Goal: Use online tool/utility: Utilize a website feature to perform a specific function

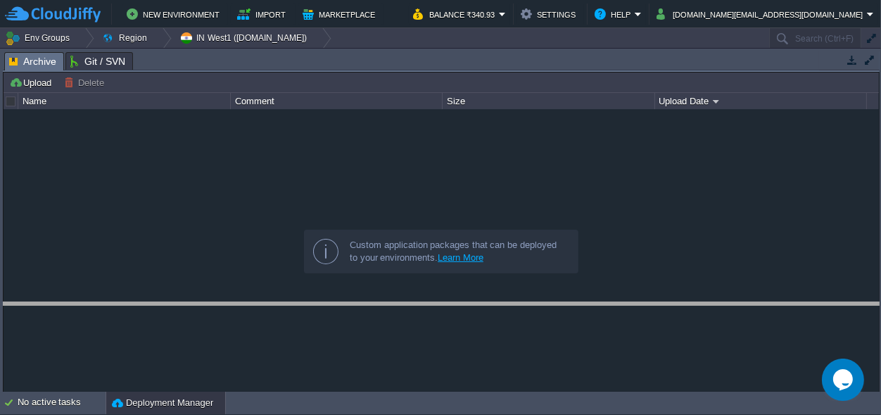
drag, startPoint x: 422, startPoint y: 63, endPoint x: 392, endPoint y: 305, distance: 243.4
click at [416, 314] on body "New Environment Import Marketplace Bonus ₹0.00 Upgrade Account Balance ₹340.93 …" at bounding box center [440, 207] width 881 height 415
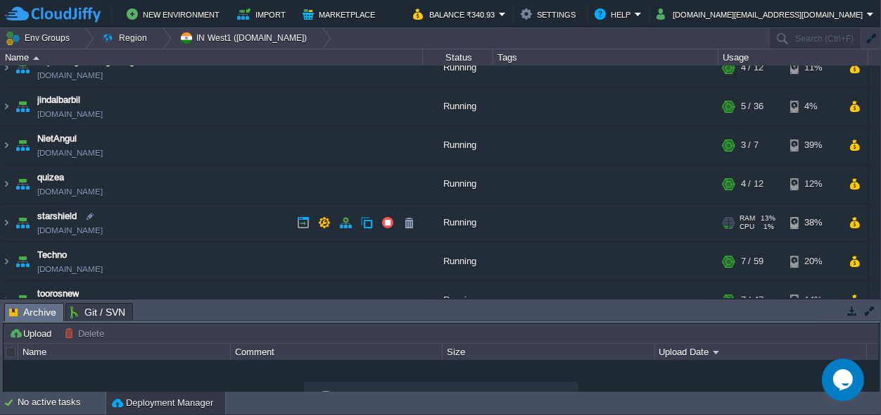
scroll to position [115, 0]
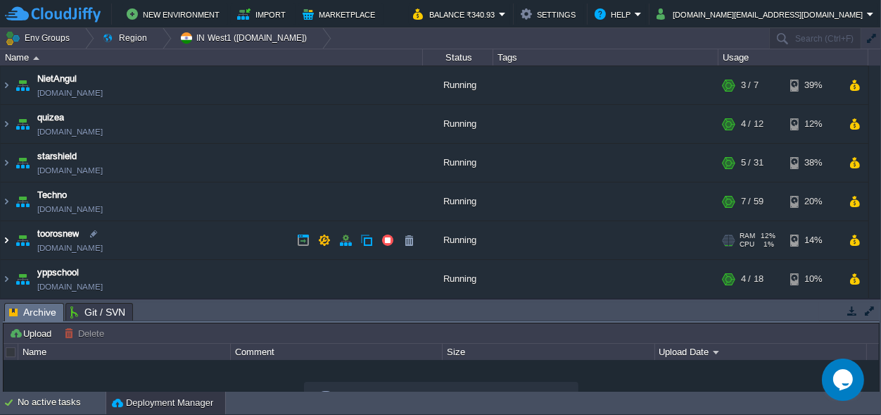
click at [4, 238] on img at bounding box center [6, 240] width 11 height 38
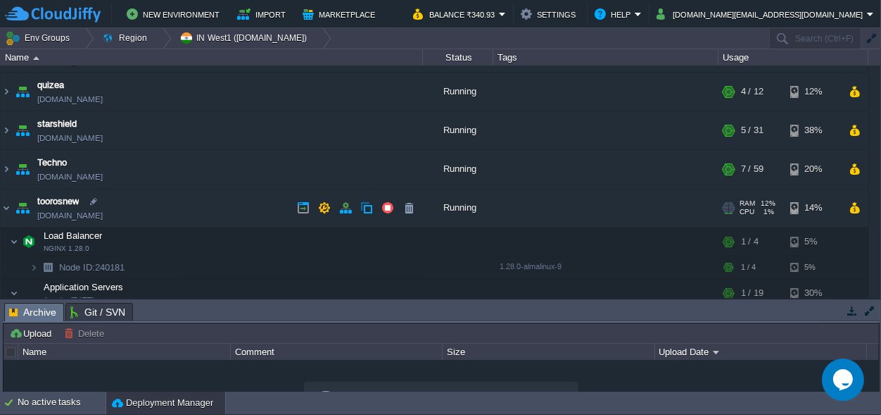
scroll to position [181, 0]
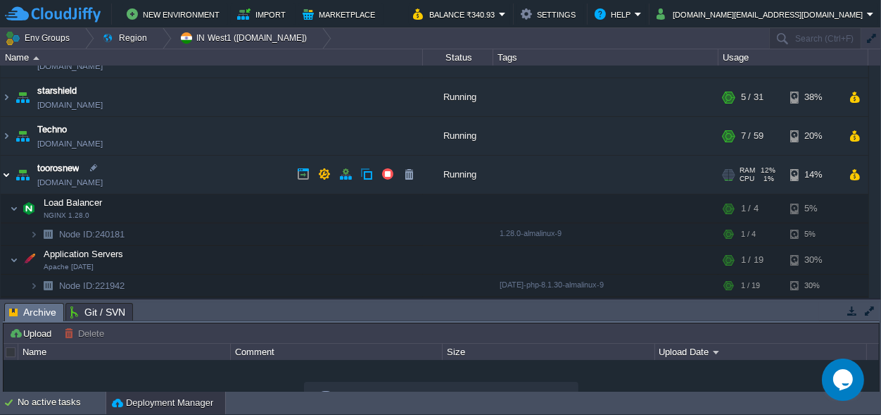
click at [2, 176] on img at bounding box center [6, 175] width 11 height 38
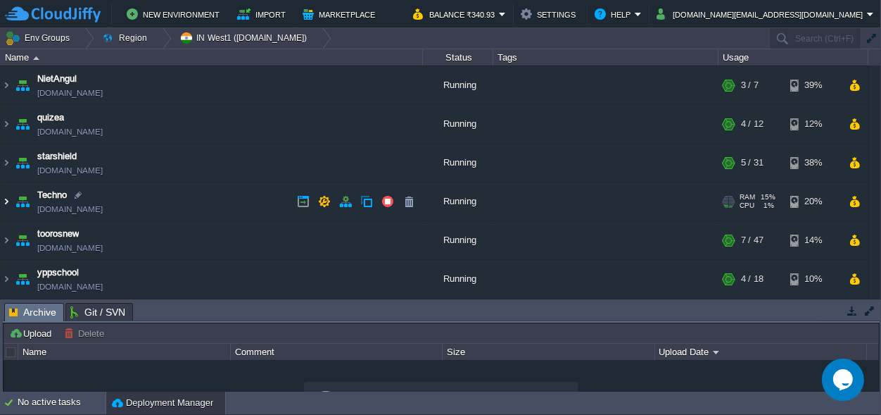
click at [4, 201] on img at bounding box center [6, 201] width 11 height 38
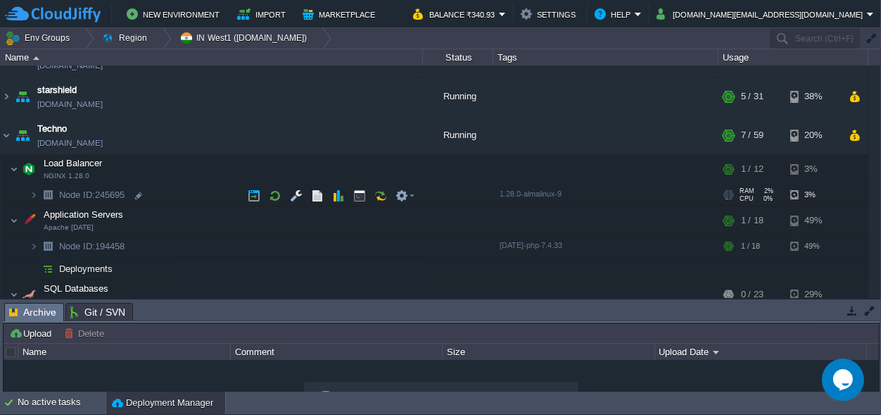
scroll to position [181, 0]
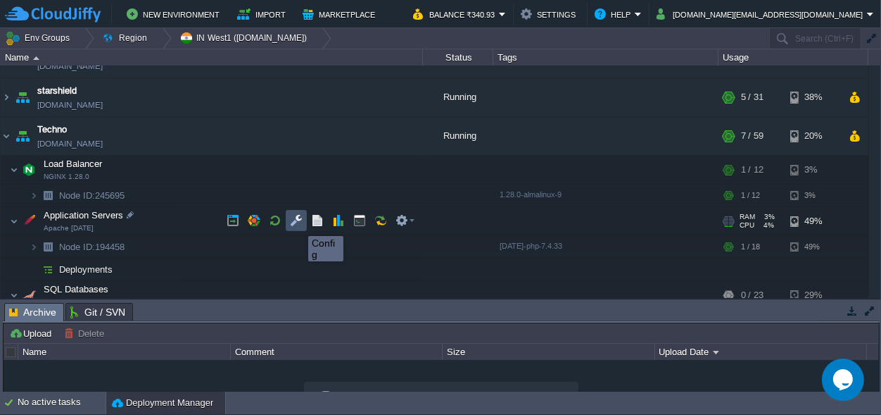
click at [298, 223] on button "button" at bounding box center [296, 220] width 13 height 13
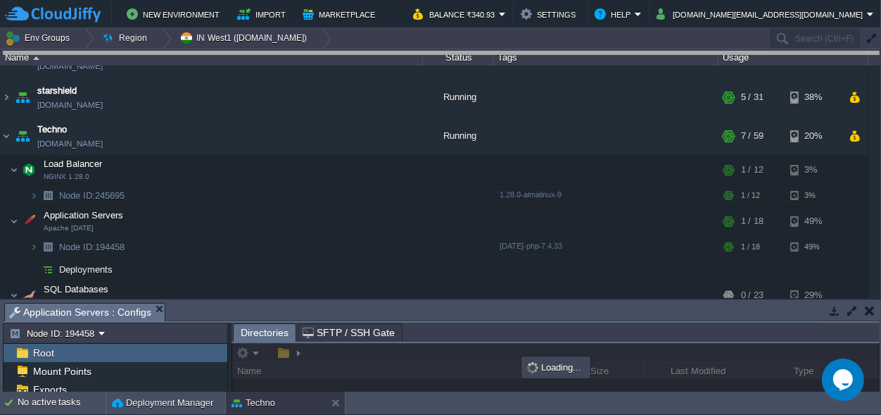
drag, startPoint x: 404, startPoint y: 312, endPoint x: 396, endPoint y: -55, distance: 366.9
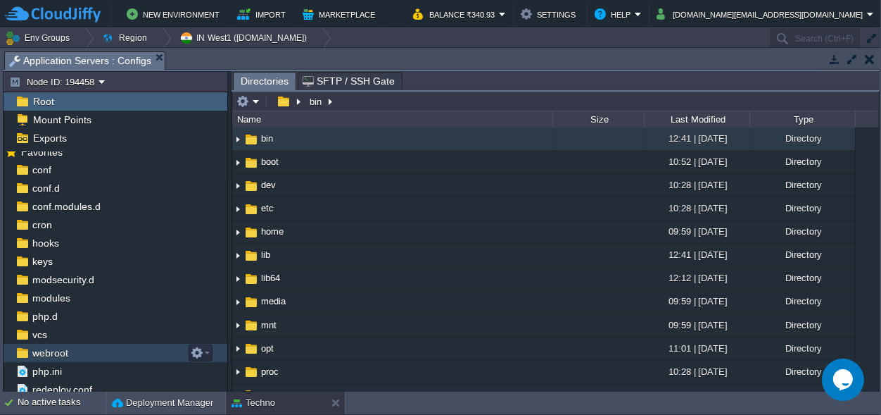
scroll to position [13, 0]
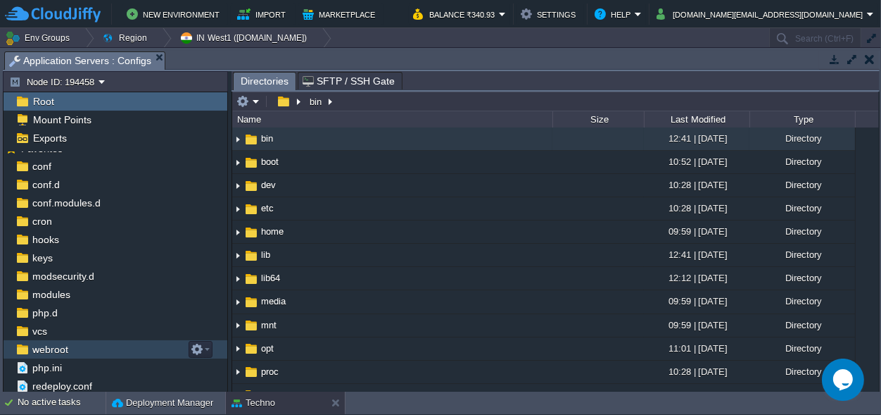
click at [64, 348] on span "webroot" at bounding box center [50, 349] width 41 height 13
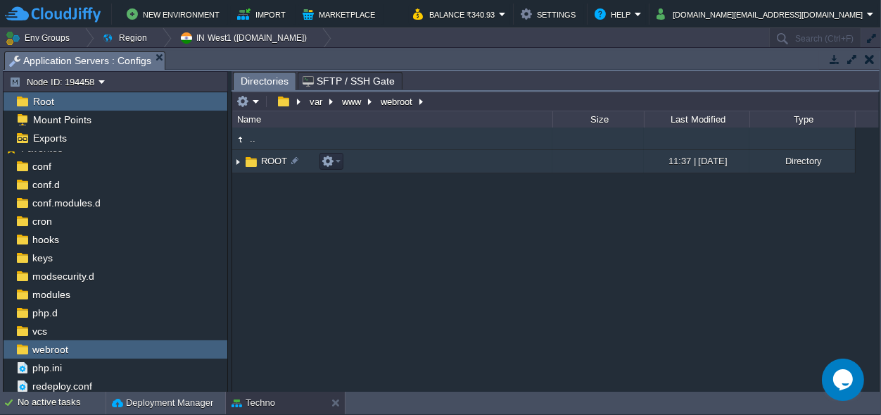
click at [265, 161] on span "ROOT" at bounding box center [274, 161] width 30 height 12
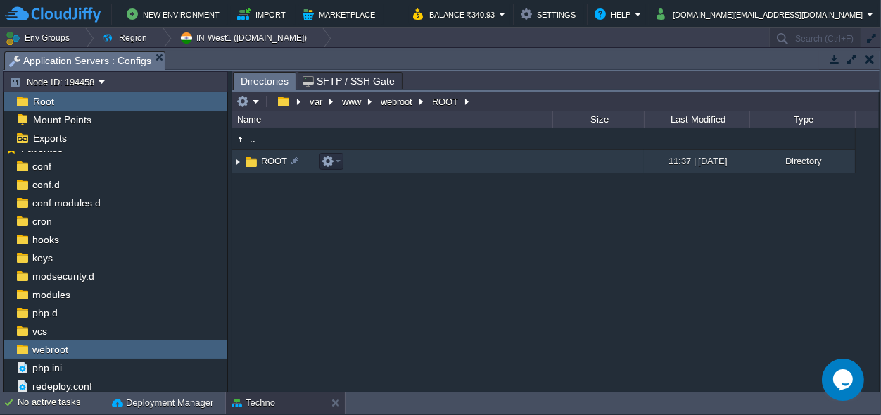
click at [265, 161] on span "ROOT" at bounding box center [274, 161] width 30 height 12
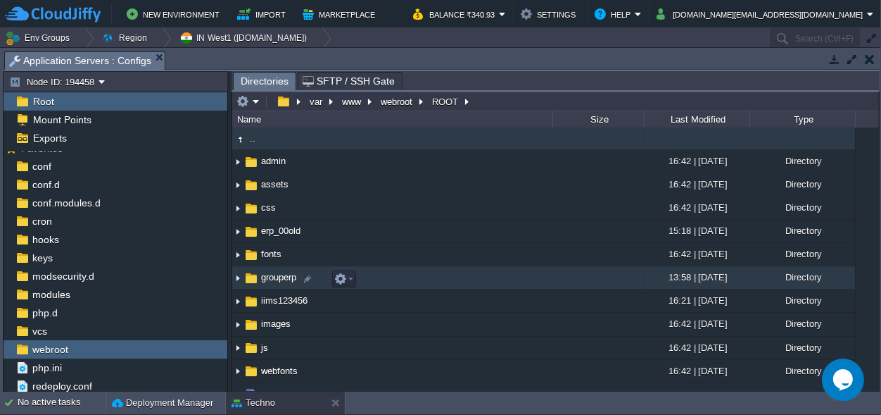
click at [271, 277] on span "grouperp" at bounding box center [278, 277] width 39 height 12
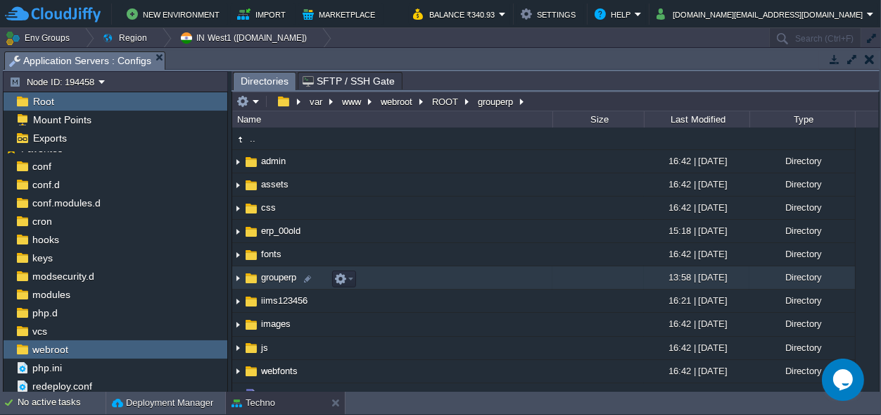
click at [271, 277] on span "grouperp" at bounding box center [278, 277] width 39 height 12
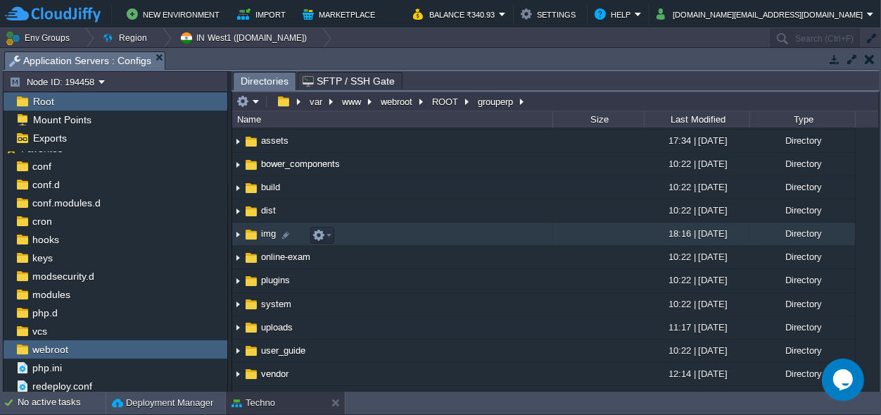
scroll to position [0, 0]
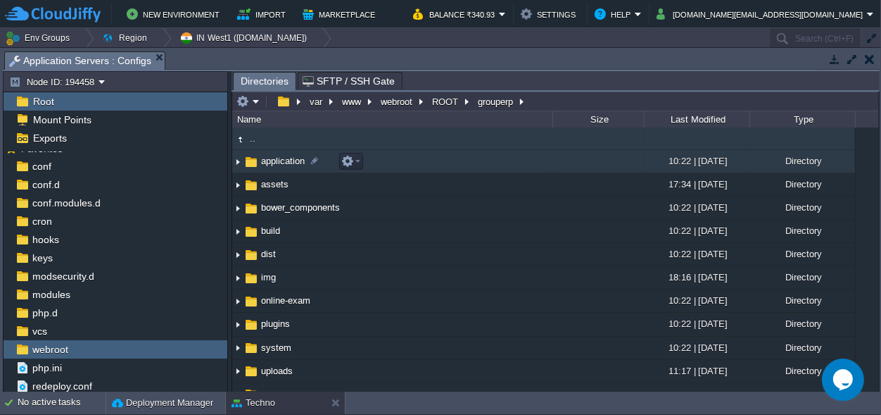
click at [287, 158] on span "application" at bounding box center [283, 161] width 48 height 12
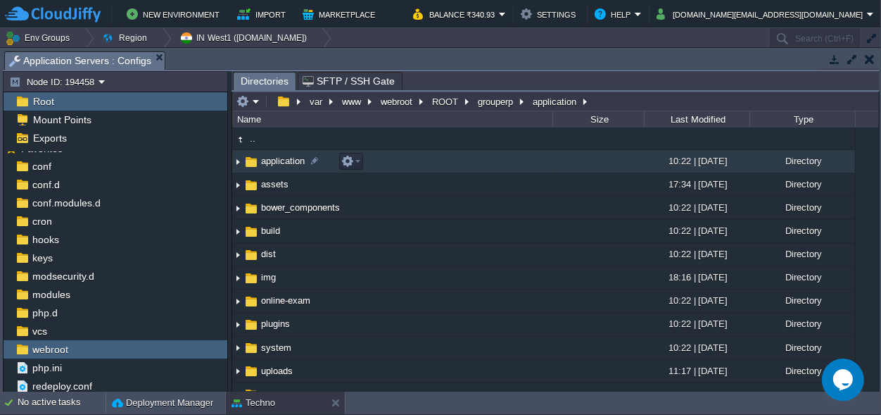
click at [287, 158] on span "application" at bounding box center [283, 161] width 48 height 12
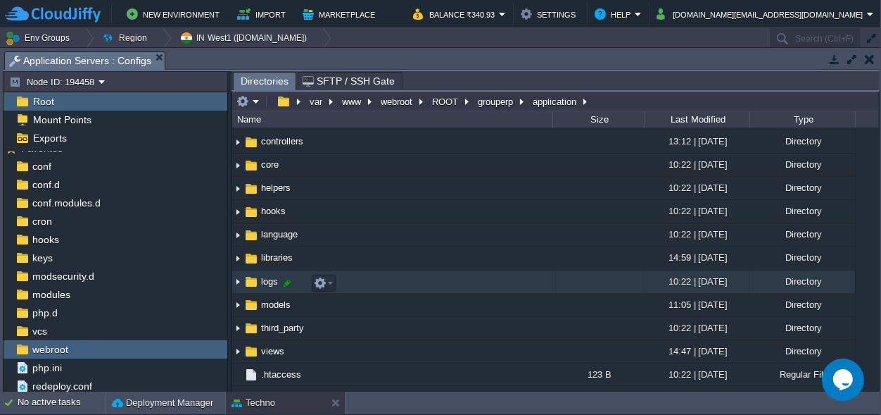
scroll to position [86, 0]
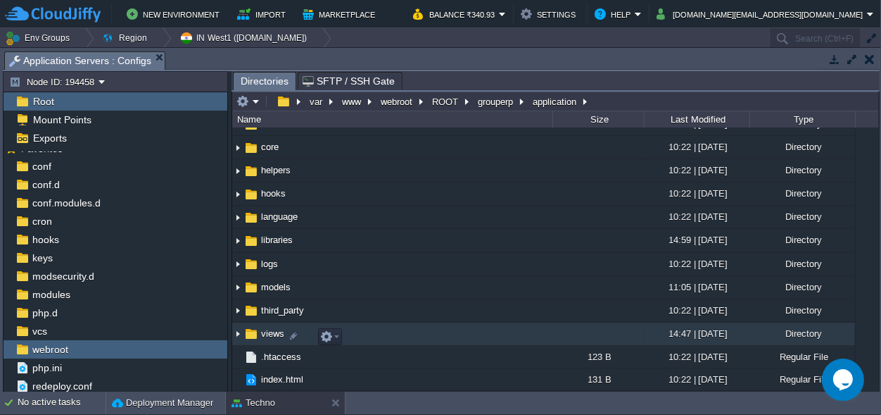
click at [265, 332] on span "views" at bounding box center [272, 333] width 27 height 12
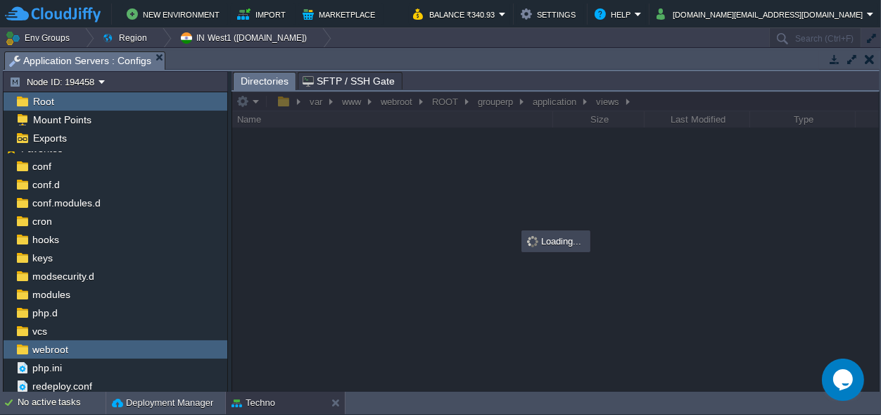
scroll to position [0, 0]
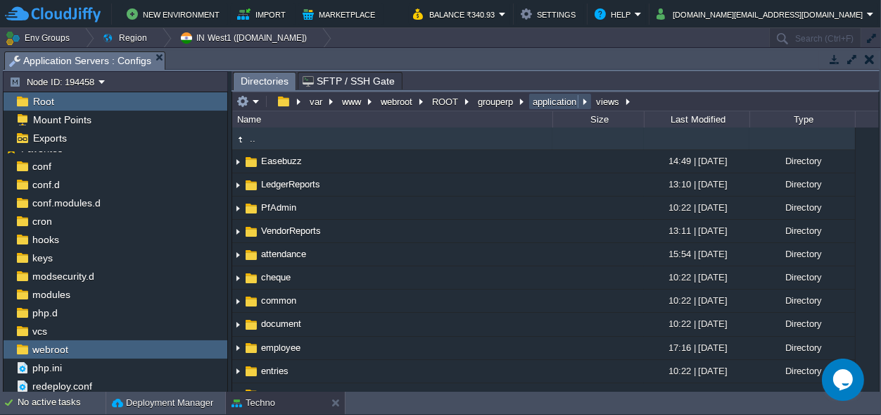
click at [550, 101] on button "application" at bounding box center [555, 101] width 49 height 13
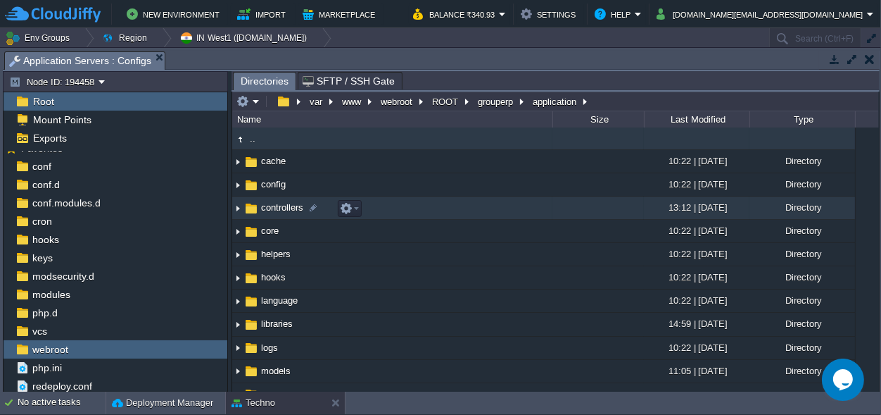
click at [279, 206] on span "controllers" at bounding box center [282, 207] width 46 height 12
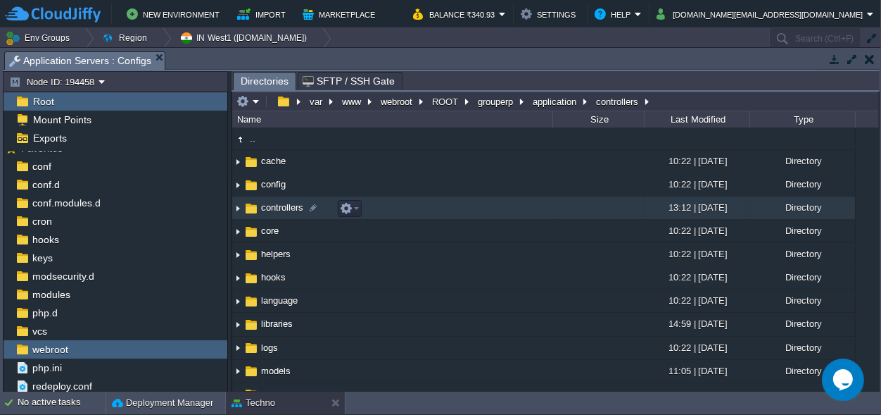
click at [279, 206] on span "controllers" at bounding box center [282, 207] width 46 height 12
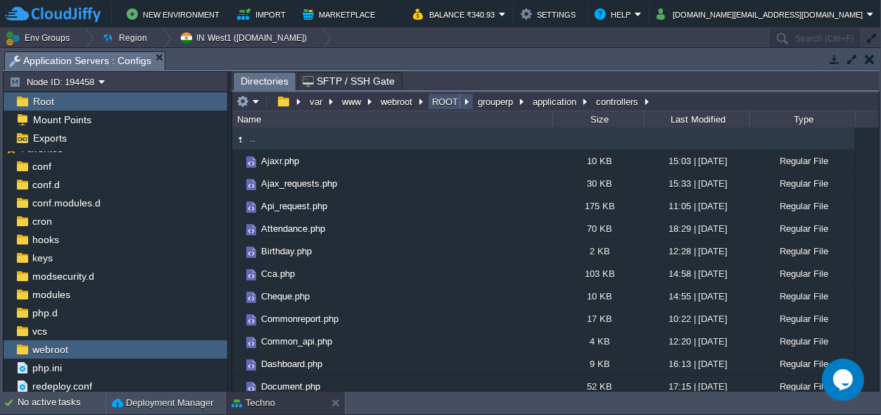
click at [434, 96] on button "ROOT" at bounding box center [446, 101] width 32 height 13
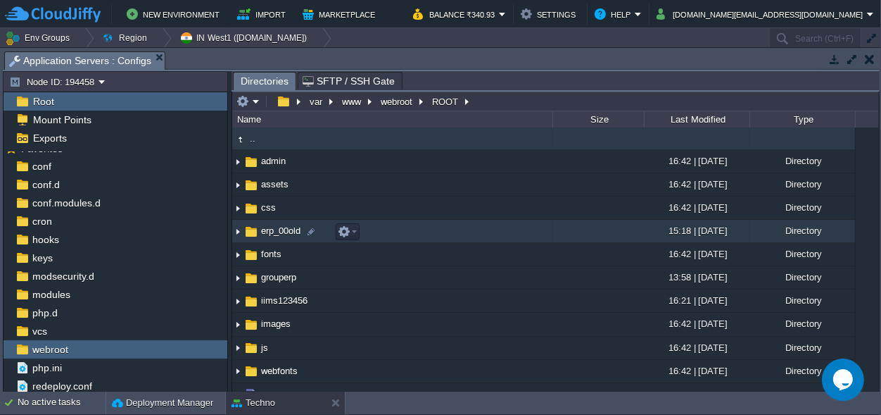
click at [284, 234] on span "erp_00old" at bounding box center [281, 231] width 44 height 12
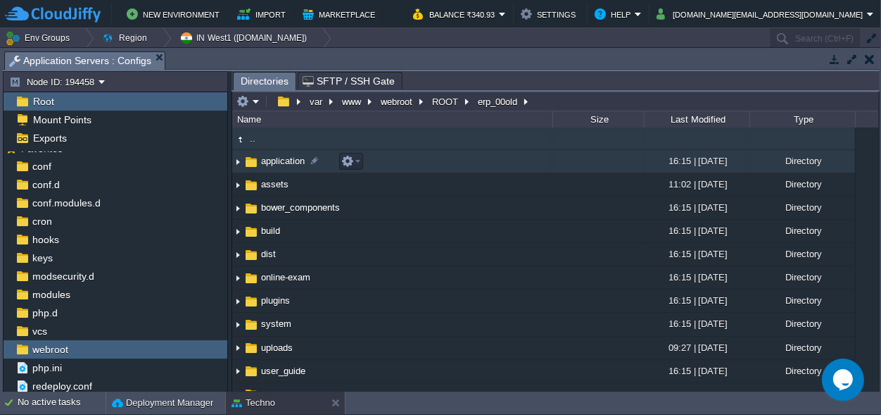
click at [236, 163] on img at bounding box center [237, 162] width 11 height 22
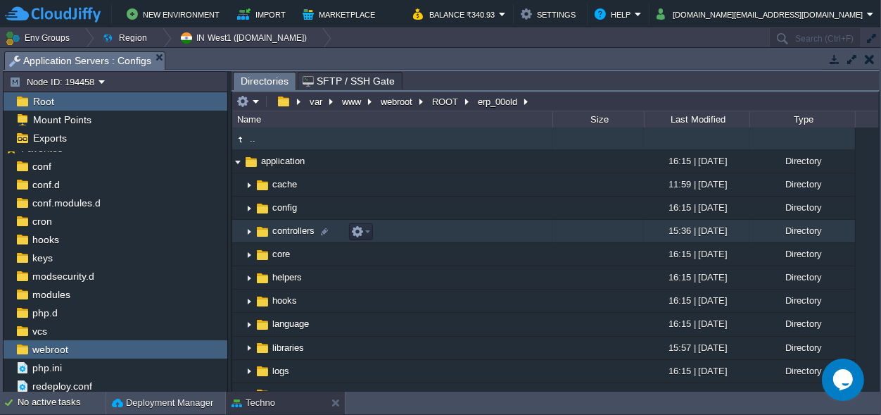
click at [294, 230] on span "controllers" at bounding box center [293, 231] width 46 height 12
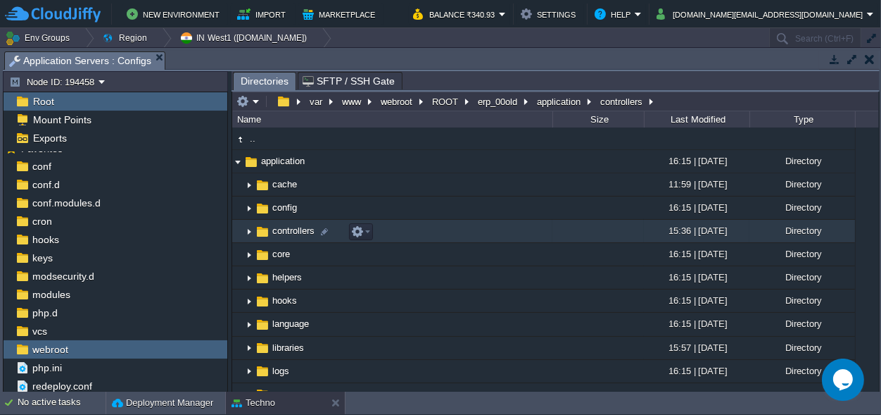
click at [294, 230] on span "controllers" at bounding box center [293, 231] width 46 height 12
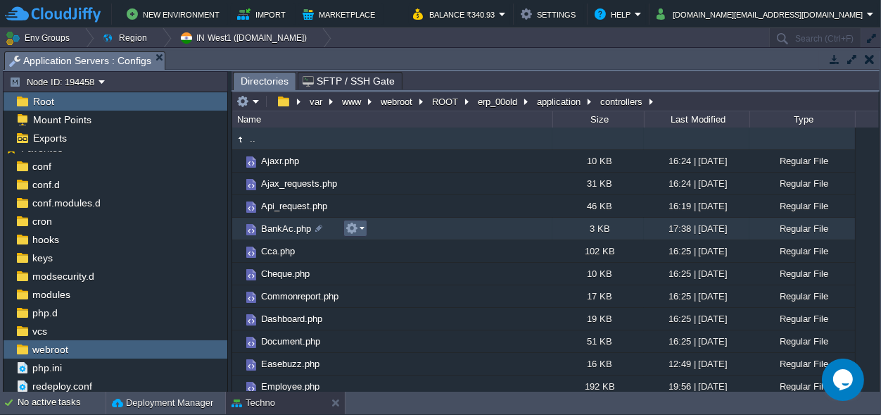
click at [361, 229] on em at bounding box center [355, 228] width 19 height 13
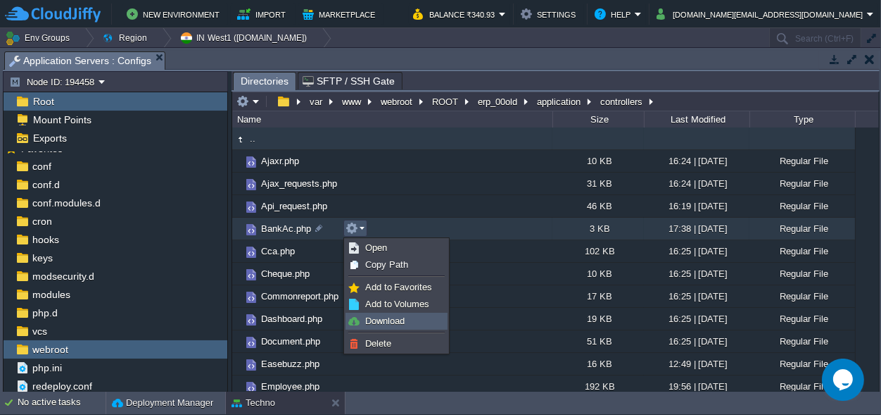
click at [382, 320] on span "Download" at bounding box center [384, 320] width 39 height 11
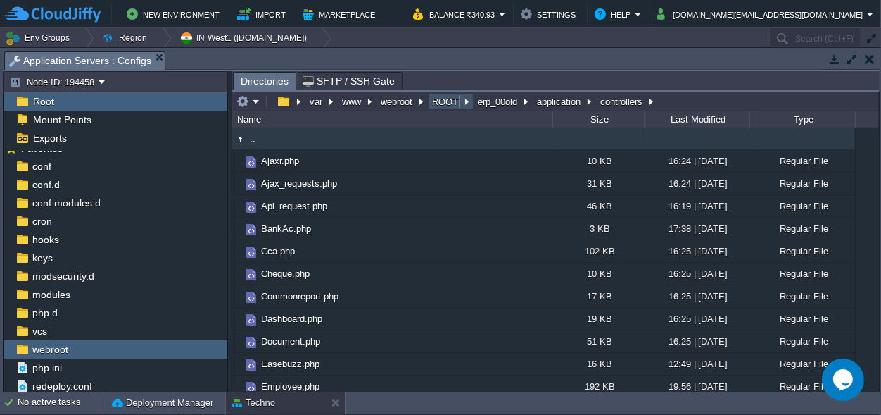
click at [451, 97] on button "ROOT" at bounding box center [446, 101] width 32 height 13
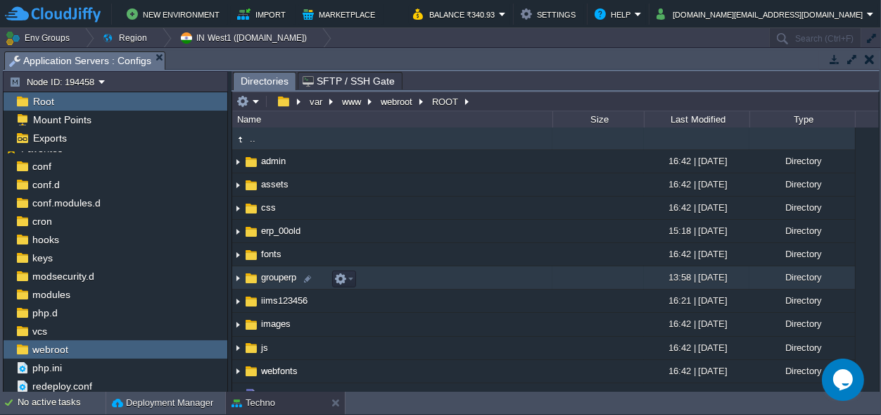
click at [275, 278] on span "grouperp" at bounding box center [278, 277] width 39 height 12
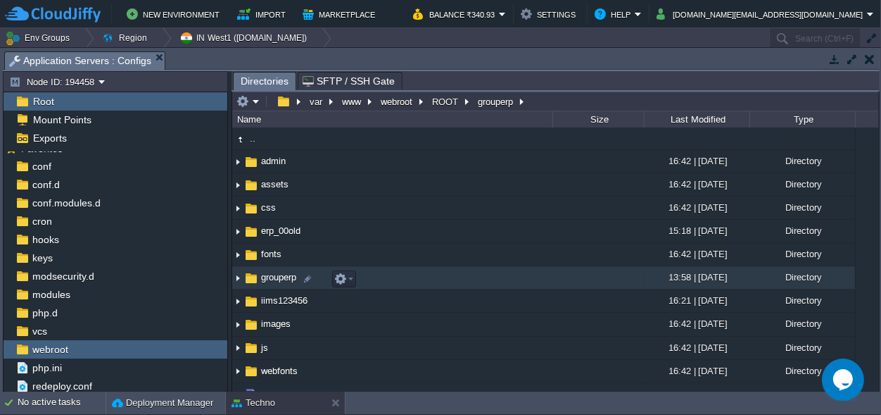
click at [275, 278] on span "grouperp" at bounding box center [278, 277] width 39 height 12
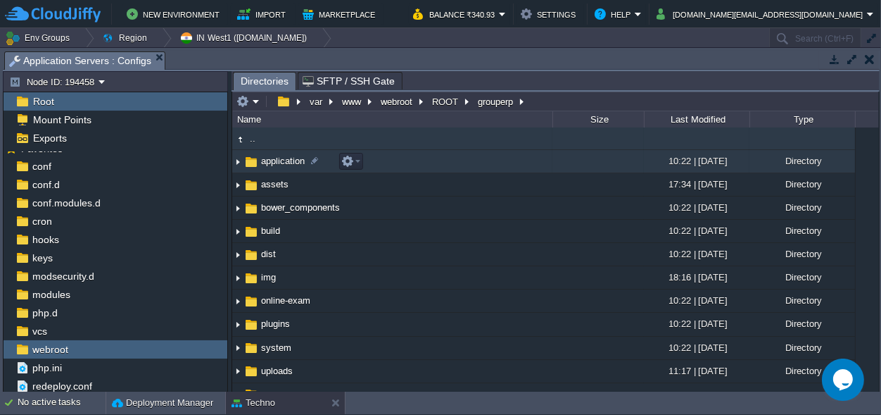
click at [275, 162] on span "application" at bounding box center [283, 161] width 48 height 12
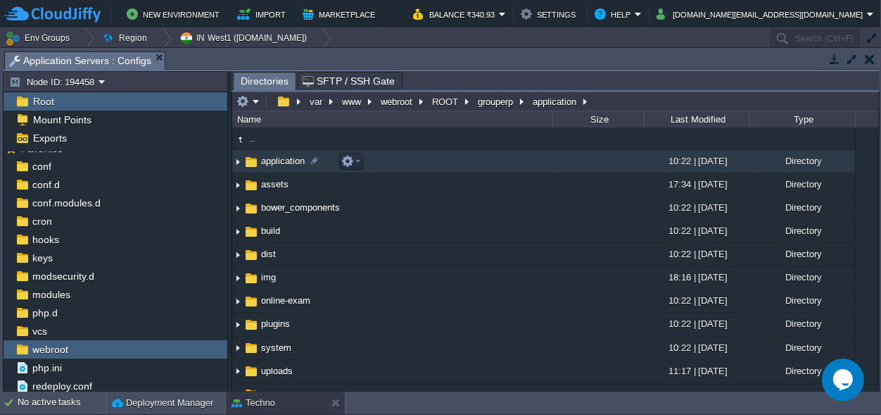
click at [275, 162] on span "application" at bounding box center [283, 161] width 48 height 12
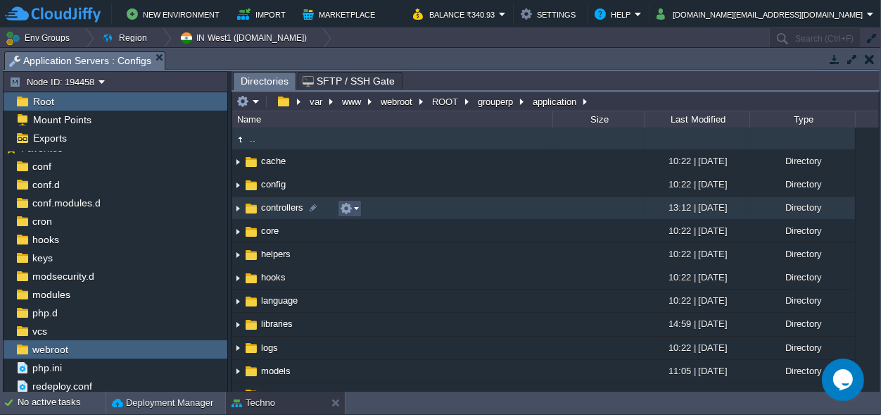
click at [350, 209] on button "button" at bounding box center [346, 208] width 13 height 13
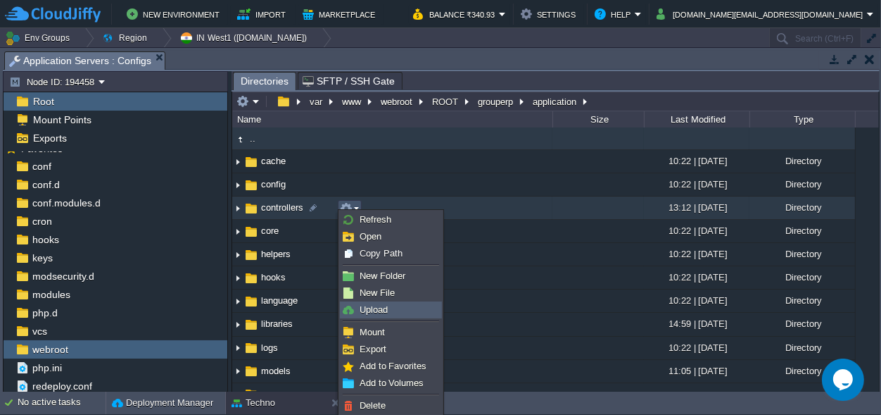
click at [375, 313] on span "Upload" at bounding box center [374, 309] width 28 height 11
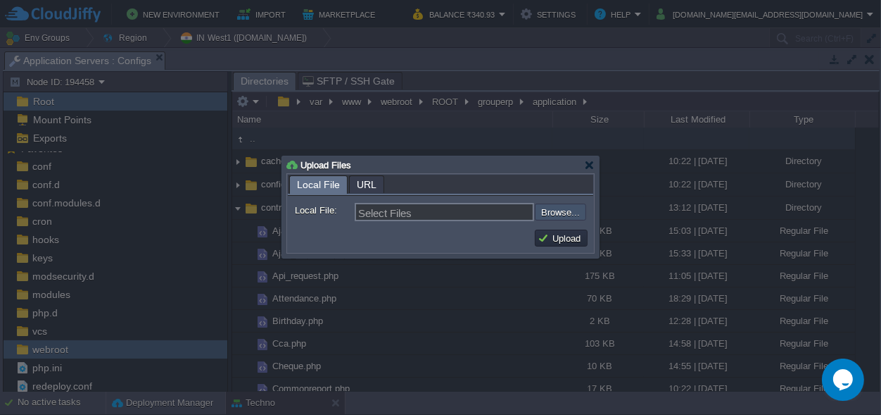
click at [569, 207] on input "file" at bounding box center [497, 211] width 178 height 17
type input "C:\fakepath\BankAc.php"
type input "BankAc.php"
click at [562, 243] on button "Upload" at bounding box center [561, 238] width 47 height 13
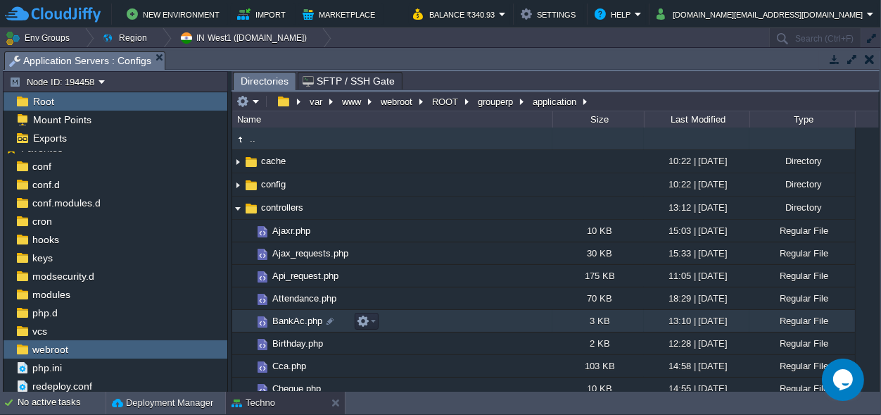
click at [288, 321] on span "BankAc.php" at bounding box center [297, 321] width 54 height 12
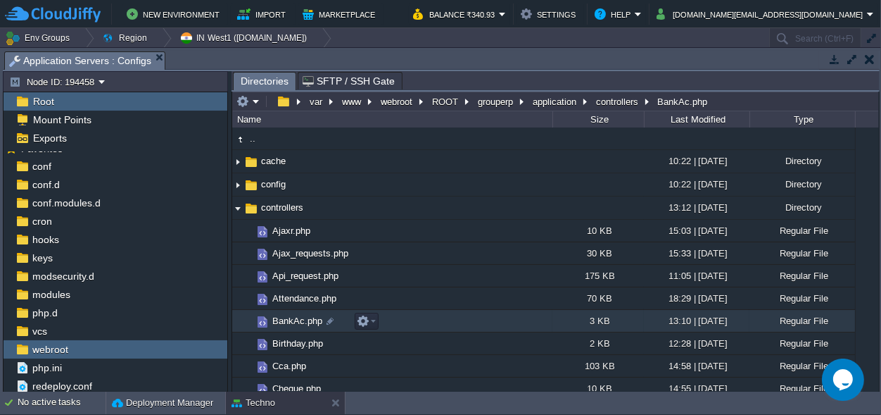
click at [288, 321] on span "BankAc.php" at bounding box center [297, 321] width 54 height 12
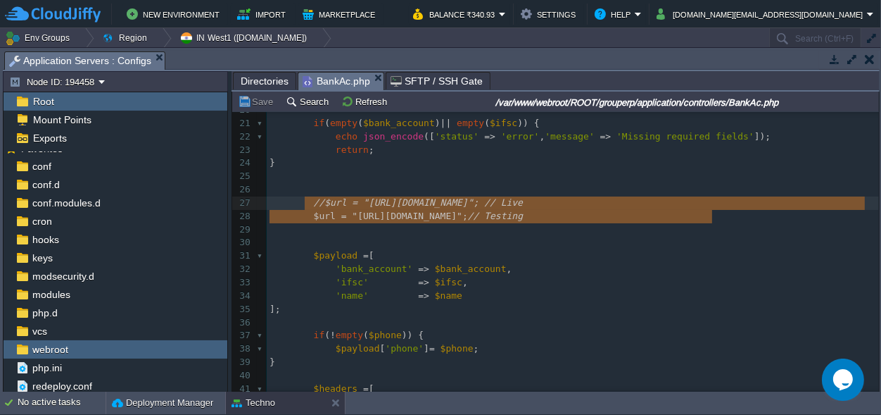
scroll to position [11, 442]
type textarea "//$url = "[URL][DOMAIN_NAME]"; // Live $url = "[URL][DOMAIN_NAME]"; // Testing"
drag, startPoint x: 734, startPoint y: 216, endPoint x: 310, endPoint y: 199, distance: 424.1
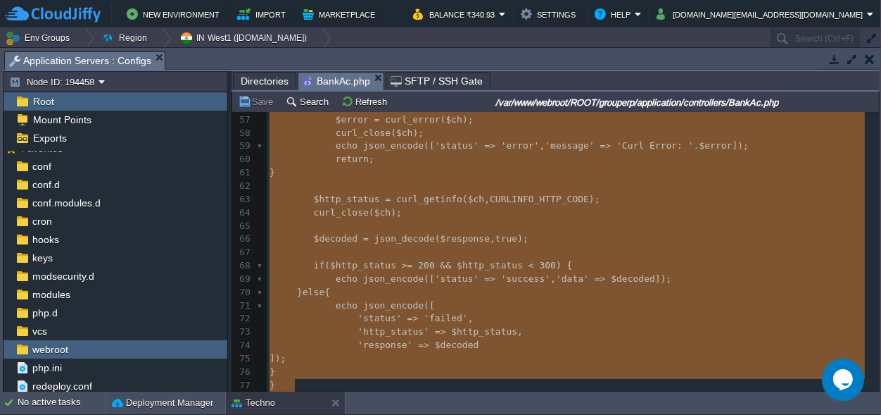
scroll to position [679, 0]
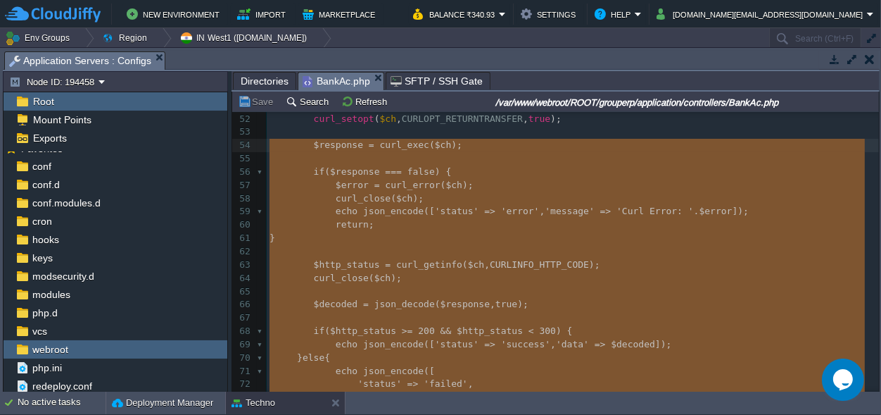
type textarea "-"
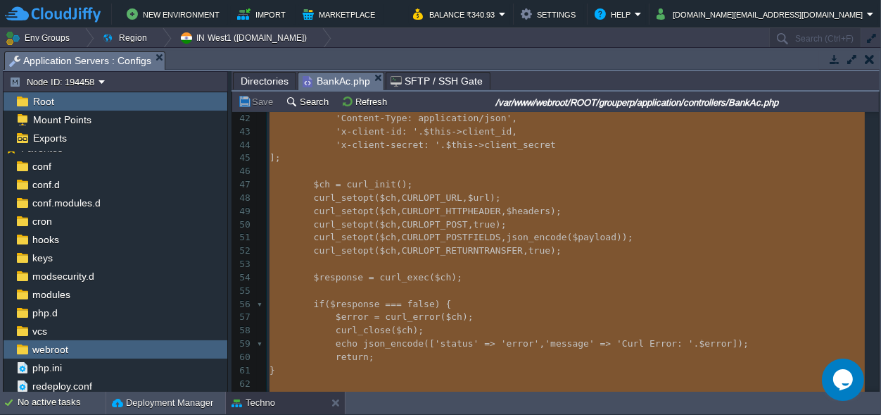
scroll to position [0, 0]
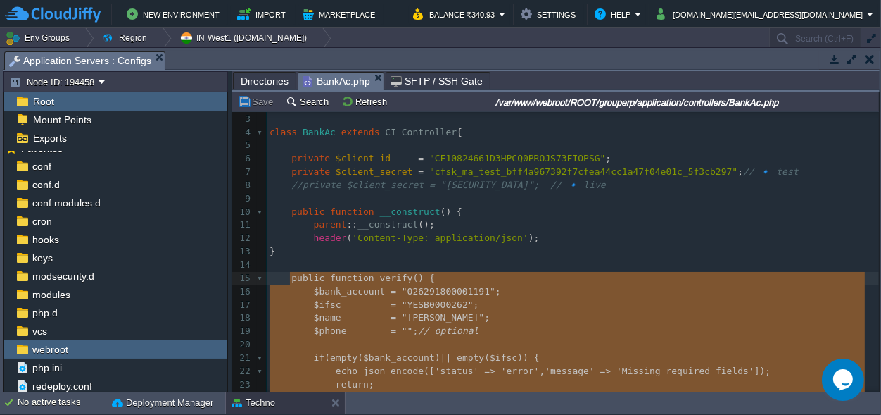
drag, startPoint x: 452, startPoint y: 308, endPoint x: 289, endPoint y: 280, distance: 165.7
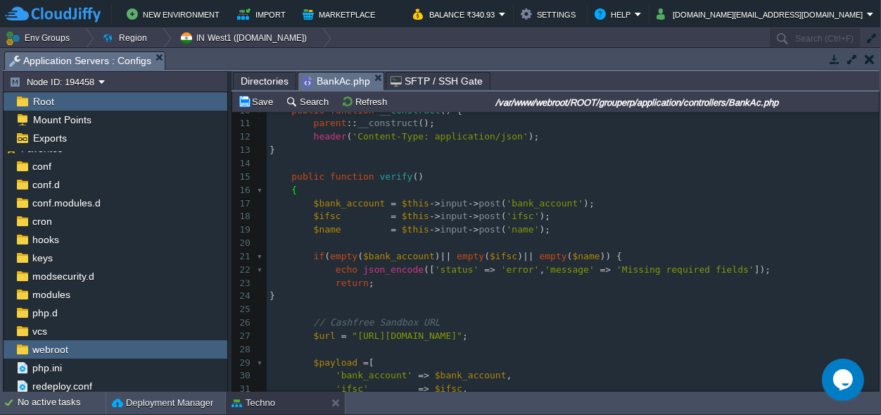
scroll to position [184, 0]
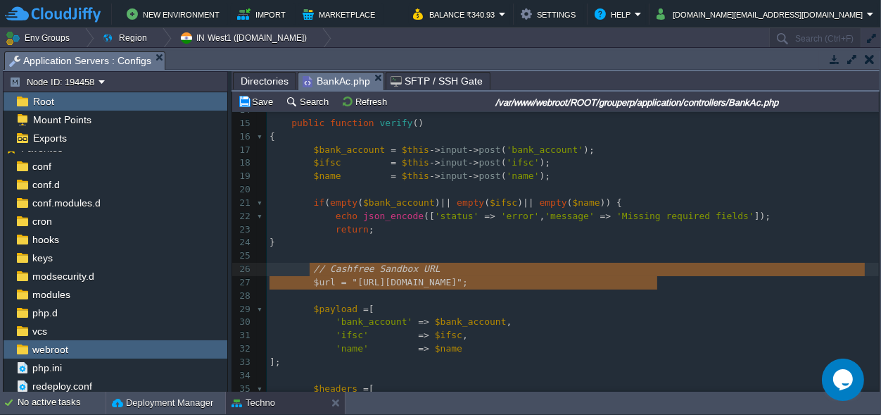
type textarea "// Cashfree Sandbox URL $url = "[URL][DOMAIN_NAME]";"
drag, startPoint x: 672, startPoint y: 282, endPoint x: 312, endPoint y: 270, distance: 359.9
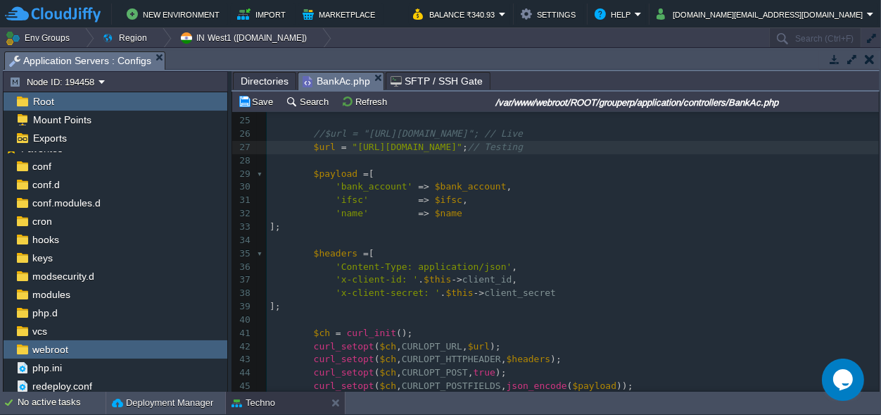
scroll to position [373, 0]
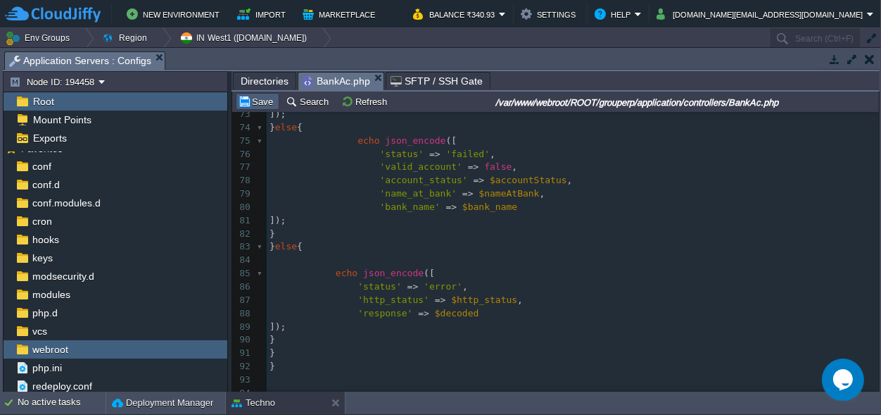
click at [259, 101] on button "Save" at bounding box center [257, 101] width 39 height 13
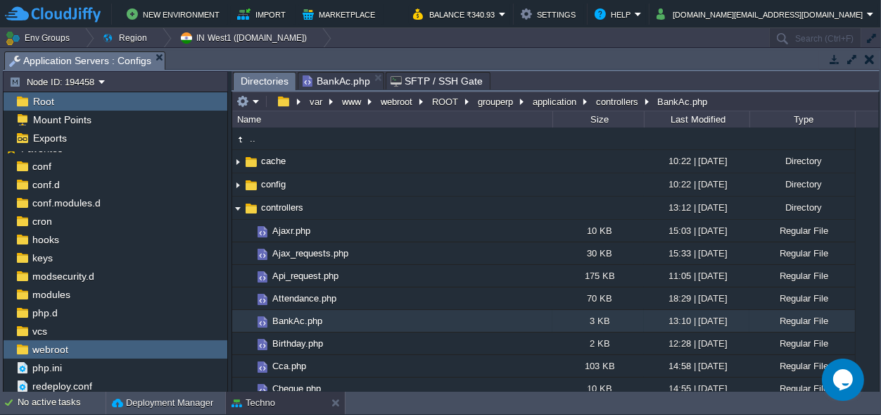
click at [271, 82] on span "Directories" at bounding box center [265, 82] width 48 height 18
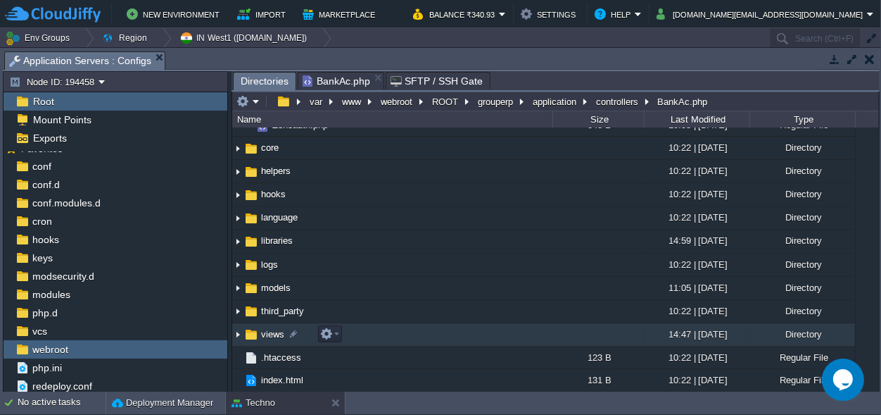
click at [260, 335] on span "views" at bounding box center [272, 334] width 27 height 12
click at [237, 333] on img at bounding box center [237, 335] width 11 height 22
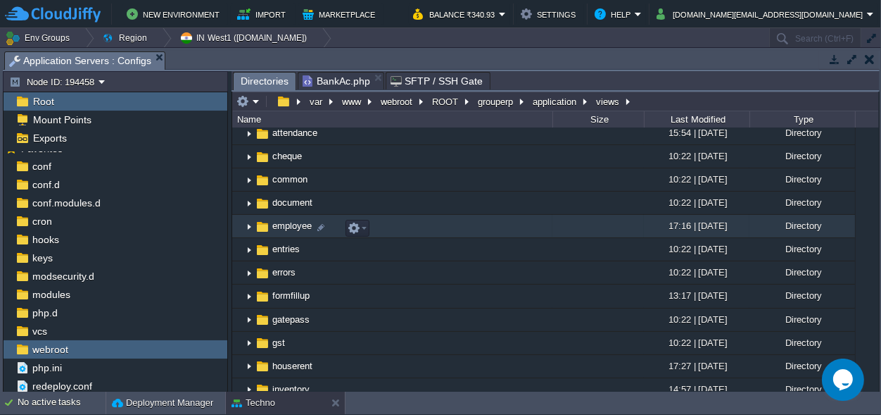
click at [291, 229] on span "employee" at bounding box center [292, 226] width 44 height 12
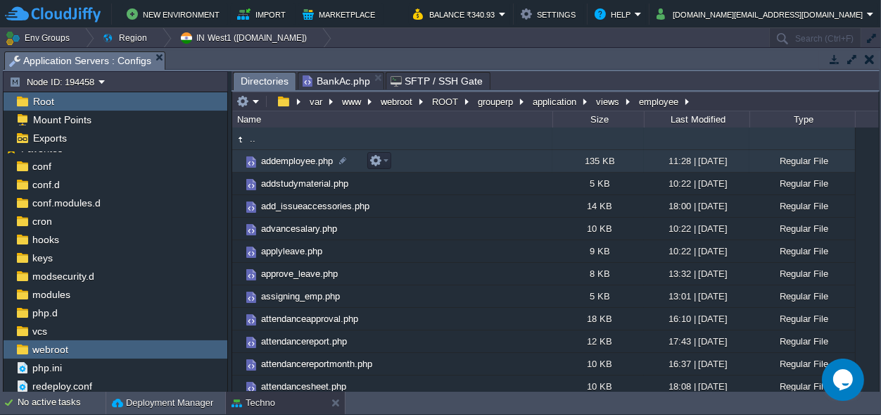
click at [297, 163] on span "addemployee.php" at bounding box center [297, 161] width 76 height 12
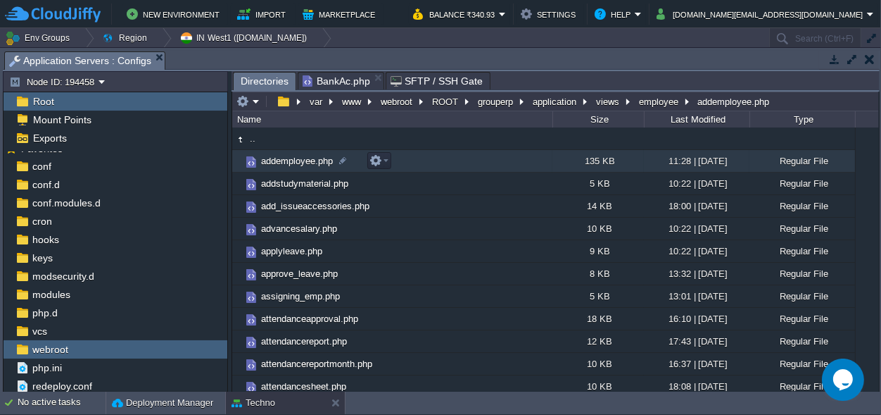
click at [297, 163] on span "addemployee.php" at bounding box center [297, 161] width 76 height 12
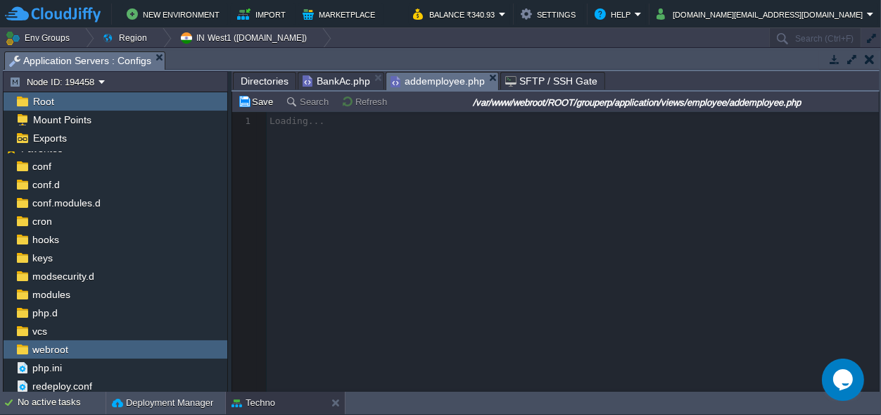
click at [297, 163] on div at bounding box center [555, 251] width 647 height 279
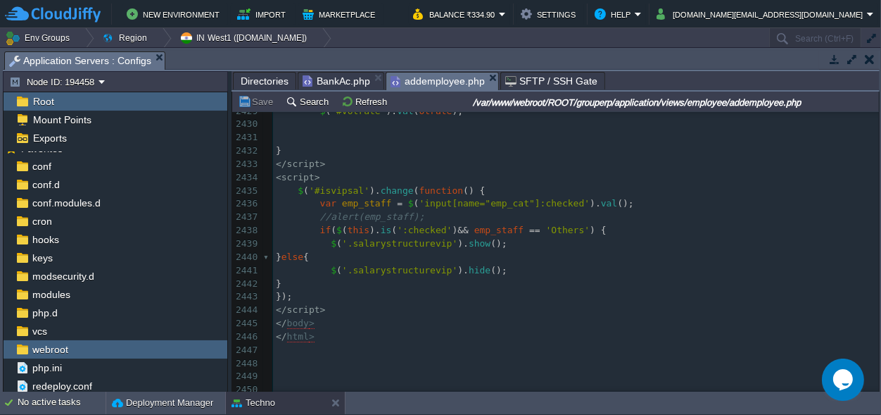
scroll to position [34557, 0]
click at [338, 308] on pre "</ script >" at bounding box center [576, 309] width 606 height 13
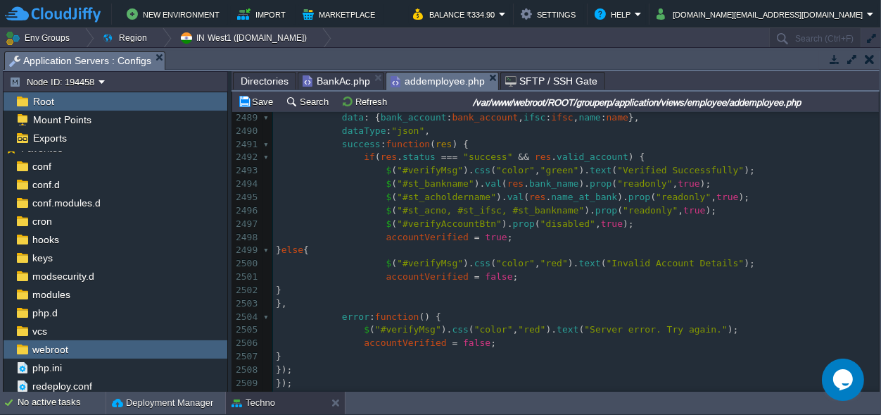
scroll to position [35315, 0]
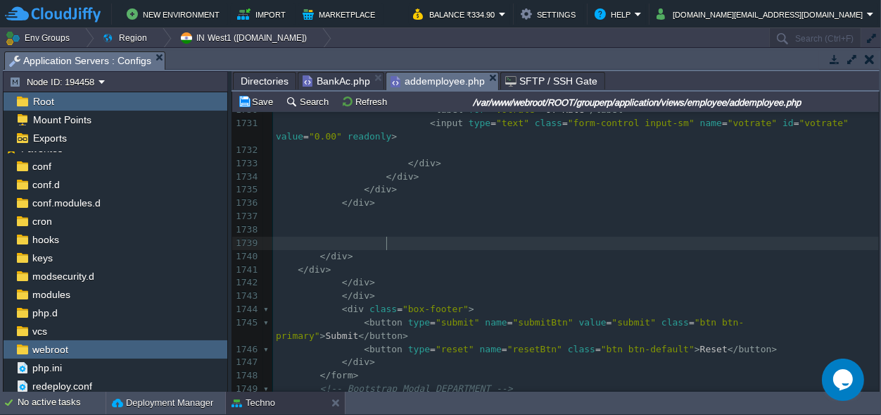
click at [444, 246] on pre at bounding box center [576, 243] width 606 height 13
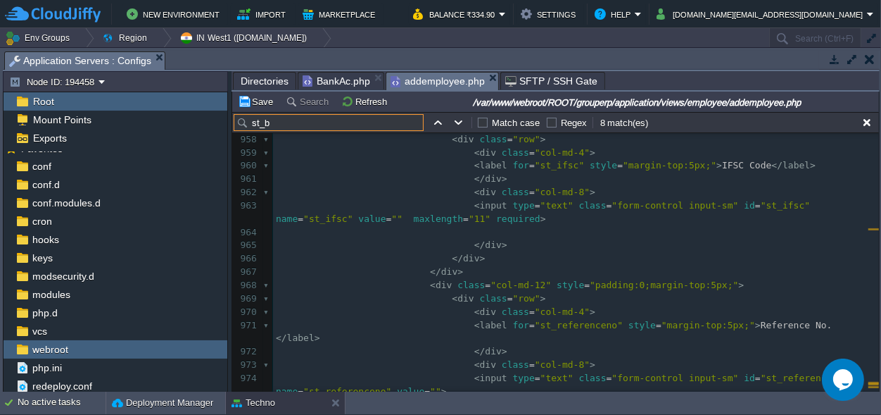
scroll to position [13803, 0]
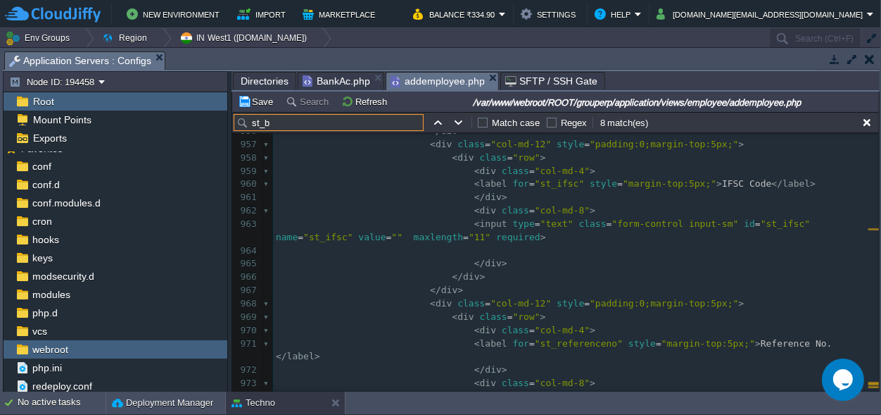
type input "st_b"
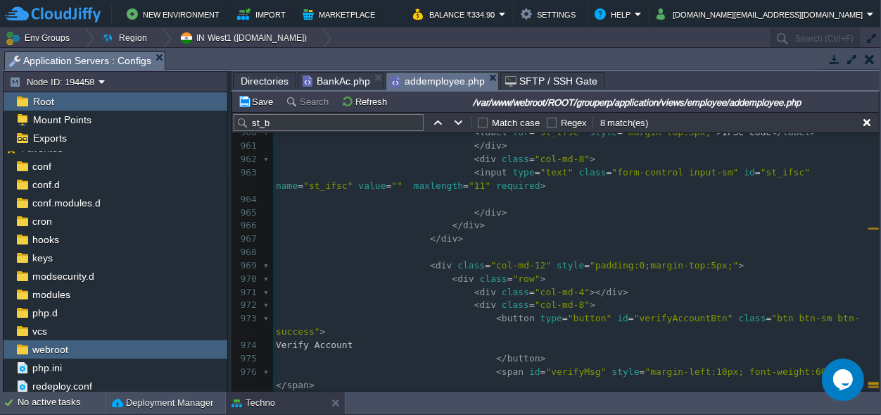
scroll to position [13789, 0]
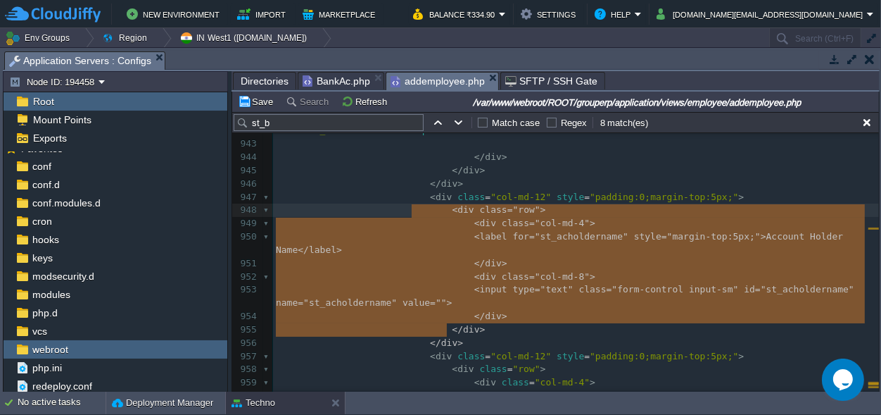
type textarea "<div class="col-md-12" style="padding:0;margin-top:5px;"> <div class="row"> <di…"
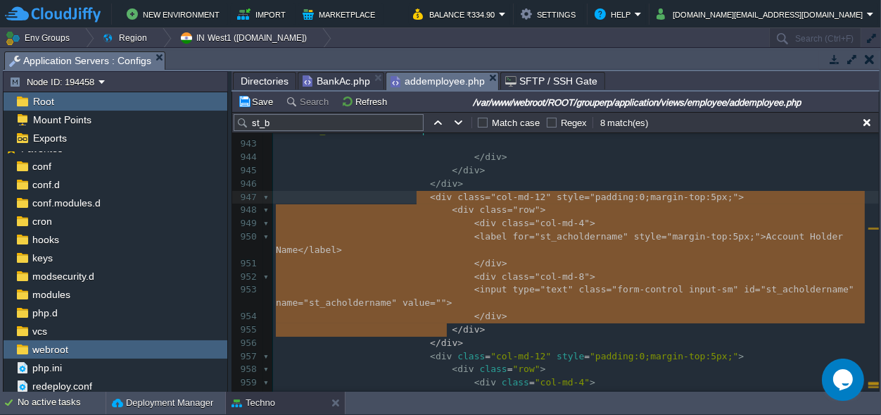
drag, startPoint x: 463, startPoint y: 327, endPoint x: 415, endPoint y: 200, distance: 135.7
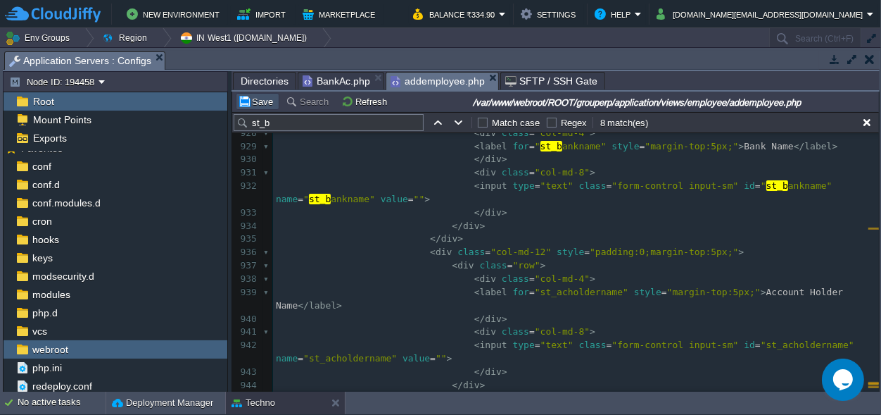
drag, startPoint x: 251, startPoint y: 99, endPoint x: 268, endPoint y: 103, distance: 17.6
click at [253, 99] on button "Save" at bounding box center [257, 101] width 39 height 13
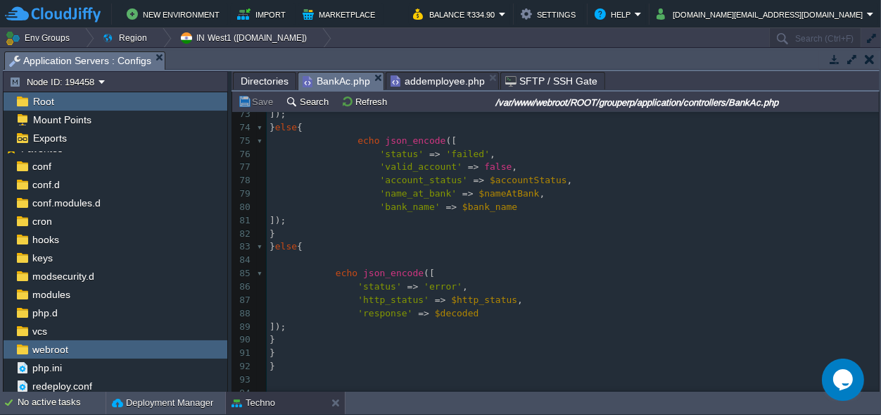
scroll to position [973, 0]
click at [322, 77] on span "BankAc.php" at bounding box center [337, 82] width 68 height 18
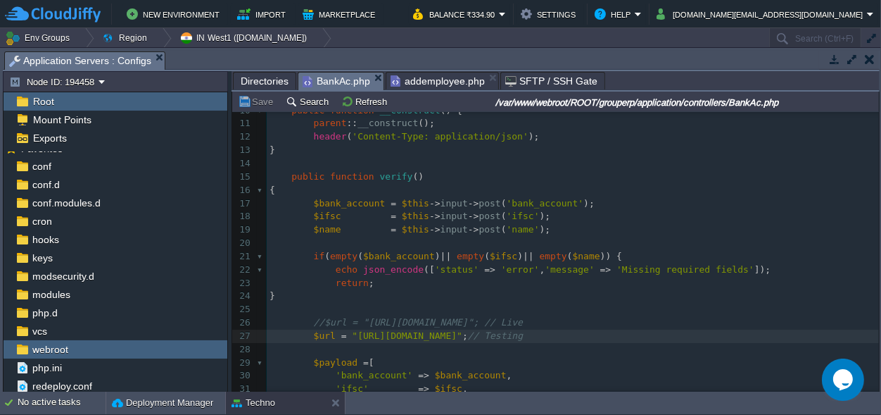
scroll to position [197, 0]
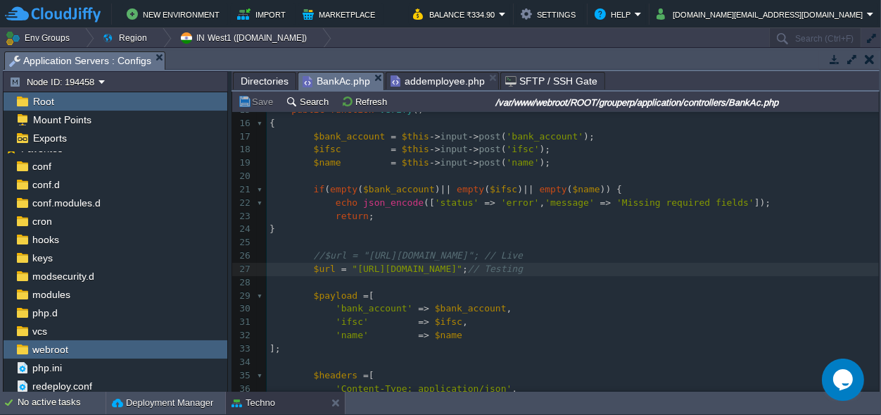
click at [320, 252] on div "xxxxxxxxxx 1 <?php 2 defined ( 'BASEPATH' ) OR exit ( 'No direct script access …" at bounding box center [573, 210] width 612 height 584
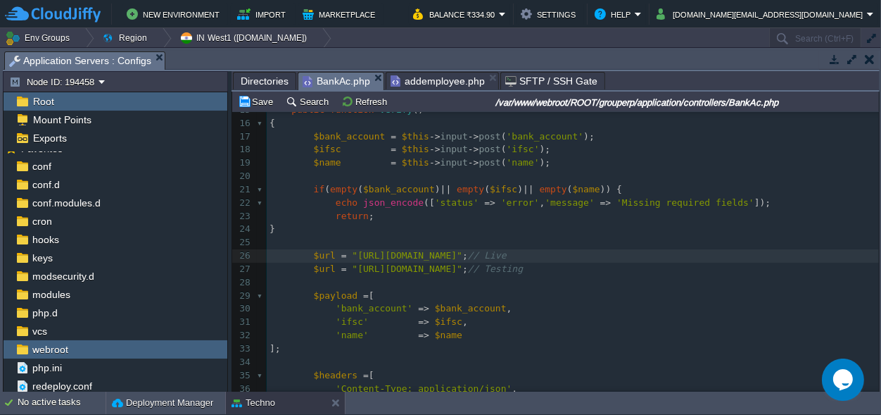
click at [307, 268] on div "xxxxxxxxxx 1 <?php 2 defined ( 'BASEPATH' ) OR exit ( 'No direct script access …" at bounding box center [573, 216] width 612 height 597
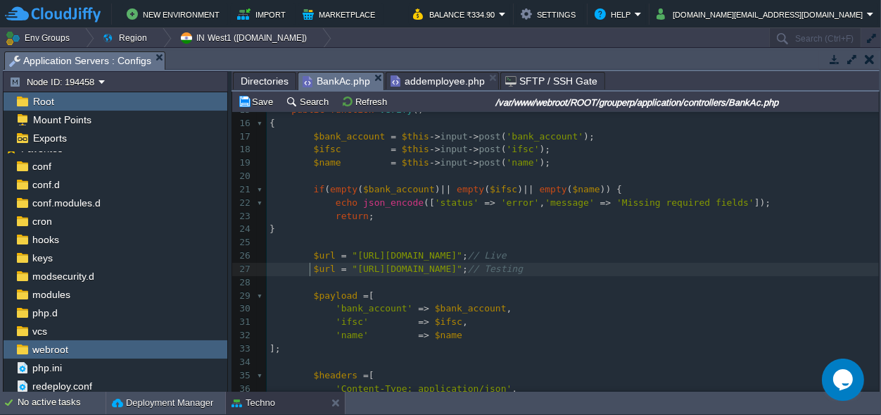
click at [310, 266] on div "xxxxxxxxxx 1 <?php 2 defined ( 'BASEPATH' ) OR exit ( 'No direct script access …" at bounding box center [573, 216] width 612 height 597
type textarea "//"
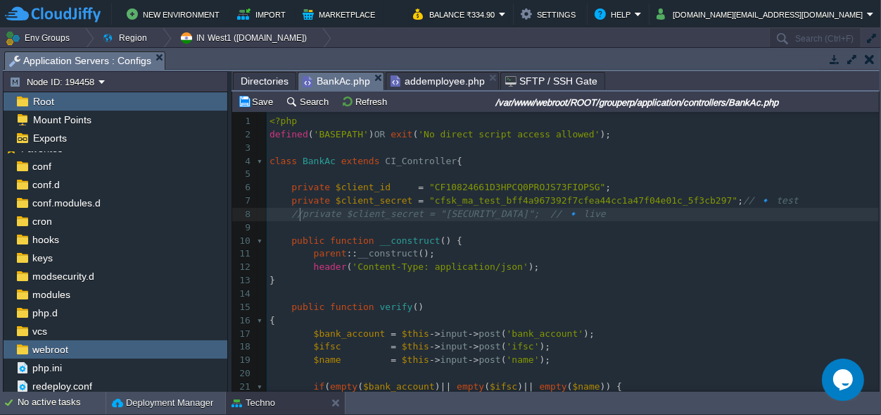
click at [300, 213] on div "xxxxxxxxxx 1 <?php 2 defined ( 'BASEPATH' ) OR exit ( 'No direct script access …" at bounding box center [573, 413] width 612 height 597
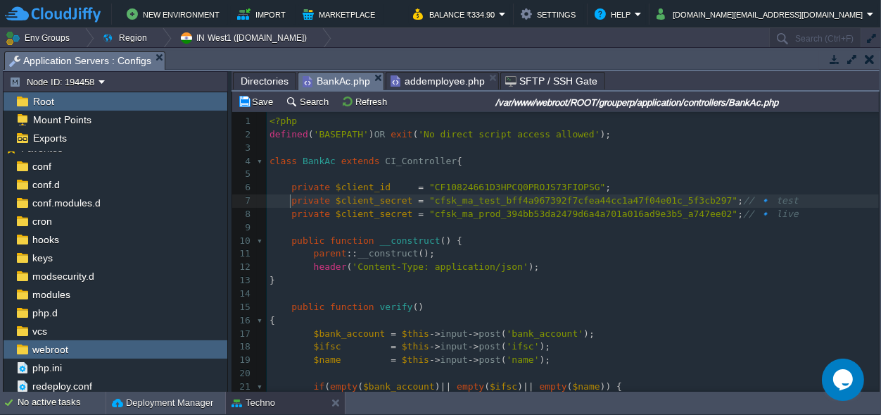
click at [287, 202] on span at bounding box center [286, 200] width 11 height 13
type textarea "//"
click at [260, 99] on button "Save" at bounding box center [257, 101] width 39 height 13
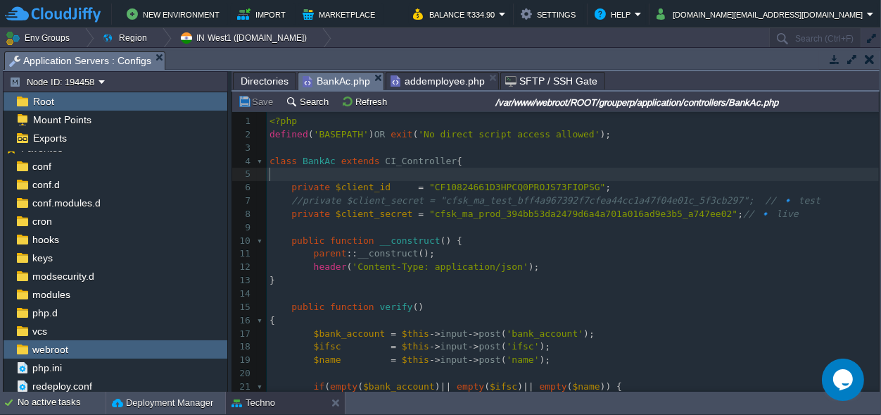
scroll to position [0, 0]
drag, startPoint x: 771, startPoint y: 174, endPoint x: 558, endPoint y: 95, distance: 227.4
click at [771, 173] on pre "​" at bounding box center [573, 174] width 612 height 13
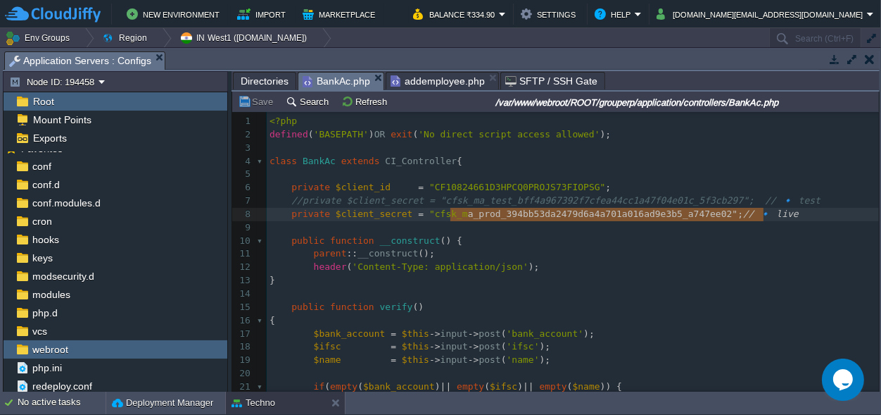
scroll to position [0, 302]
type textarea "private $client_secret = "[SECURITY_DATA]"; // 🔹 live"
drag, startPoint x: 767, startPoint y: 213, endPoint x: 289, endPoint y: 215, distance: 477.3
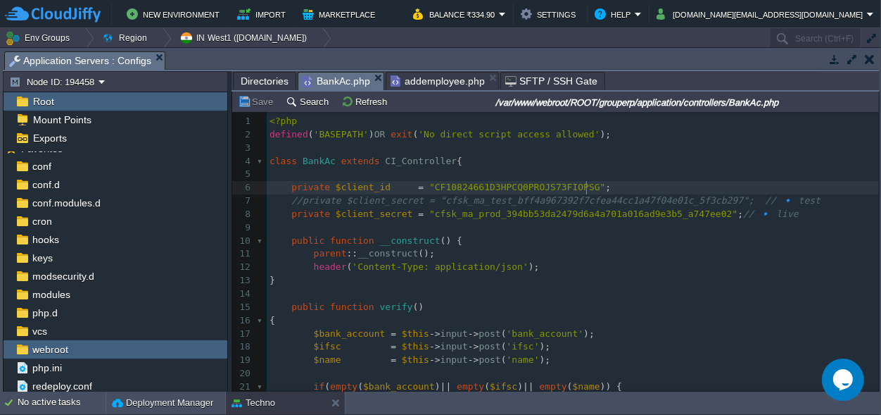
scroll to position [0, 0]
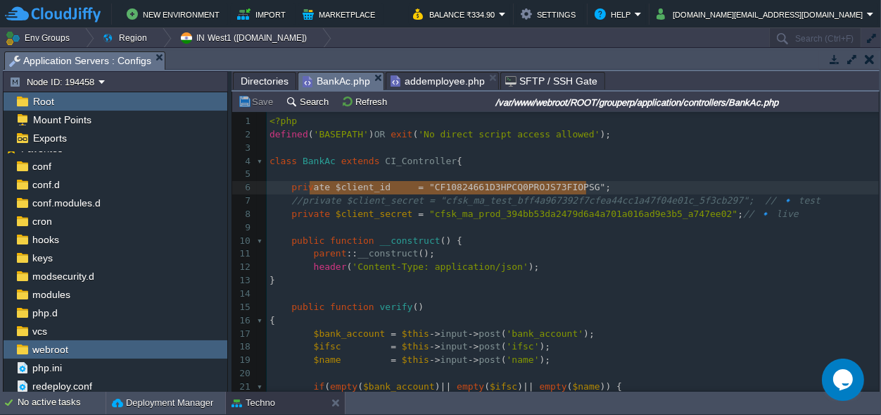
type textarea "private $client_id = "CF10824661D3HPCQ0PROJS73FIOPSG";"
drag, startPoint x: 589, startPoint y: 184, endPoint x: 289, endPoint y: 182, distance: 299.2
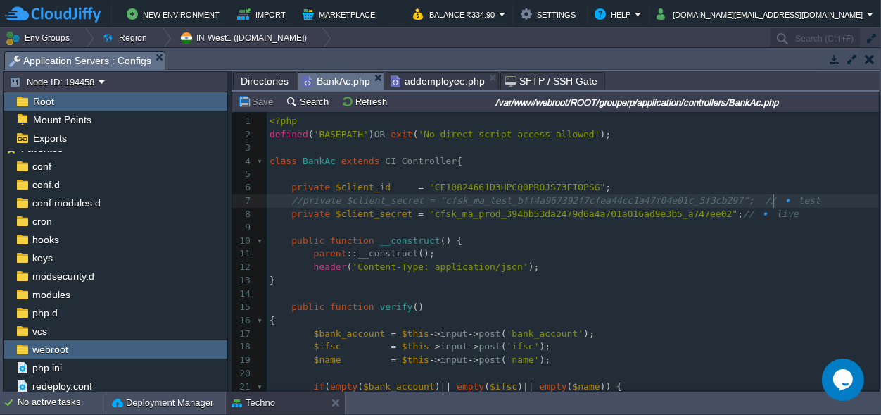
scroll to position [0, 0]
click at [779, 201] on div "xxxxxxxxxx 1 <?php 2 defined ( 'BASEPATH' ) OR exit ( 'No direct script access …" at bounding box center [573, 413] width 612 height 597
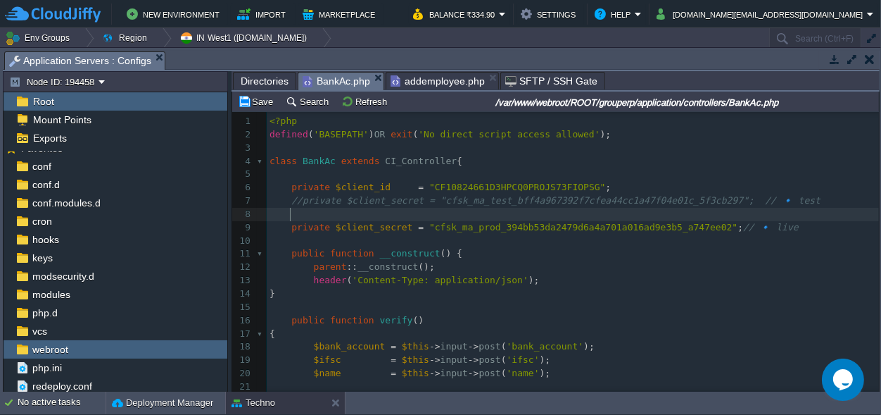
paste textarea "CF10824661D3HPCQ0PROJS73FIOPSG"
click at [531, 210] on span ""CF10824661D3HPCQ0PROJS73FIOPSG"" at bounding box center [517, 213] width 176 height 11
type textarea "CF10824661D3HPCQ0PROJS73FIOPSG"
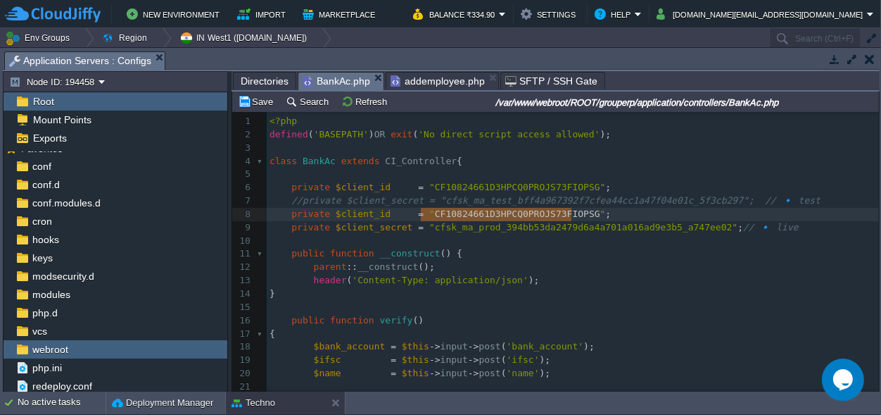
scroll to position [0, 151]
paste textarea
type textarea "// 🔹 live"
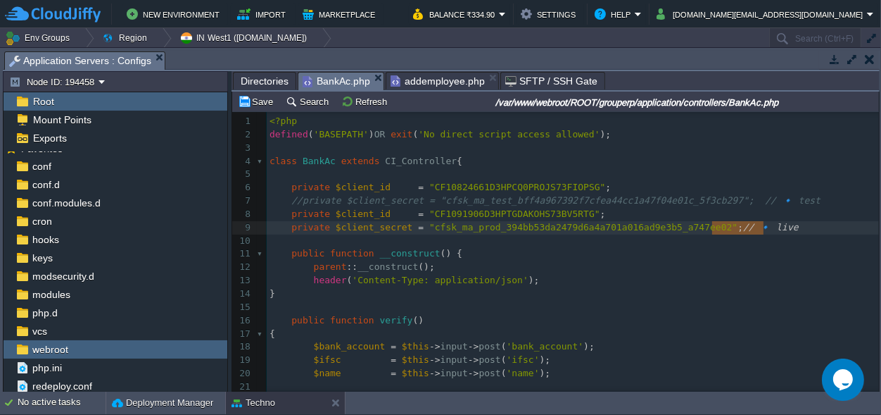
scroll to position [0, 51]
drag, startPoint x: 765, startPoint y: 232, endPoint x: 712, endPoint y: 227, distance: 53.0
click at [609, 213] on pre "private $client_id = "CF1091906D3HPTGDAKOHS73BV5RTG" ;" at bounding box center [573, 214] width 612 height 13
type textarea "//live"
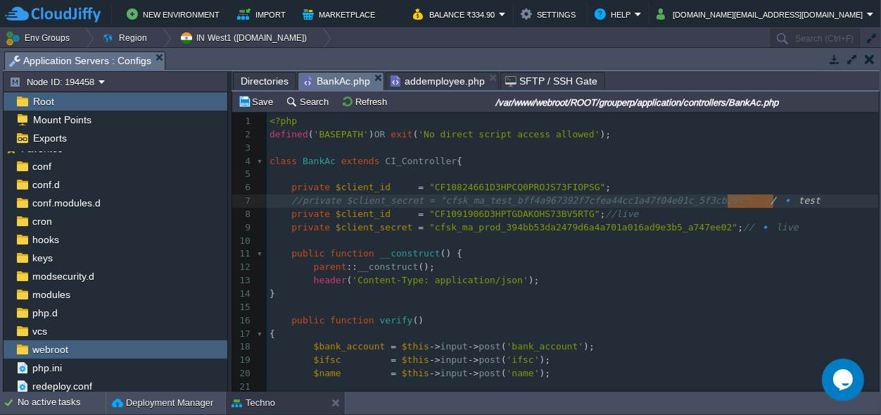
type textarea "// 🔹 test"
drag, startPoint x: 781, startPoint y: 199, endPoint x: 724, endPoint y: 202, distance: 56.4
click at [605, 190] on span ";" at bounding box center [608, 187] width 6 height 11
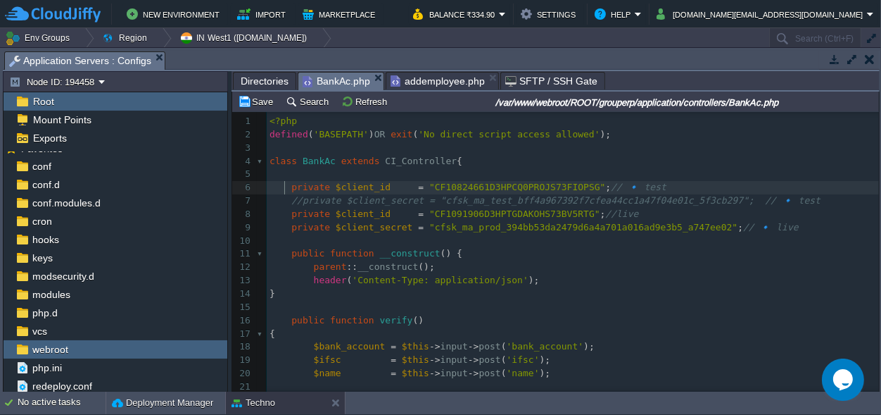
click at [287, 186] on div "xxxxxxxxxx 1 <?php 2 defined ( 'BASEPATH' ) OR exit ( 'No direct script access …" at bounding box center [573, 420] width 612 height 610
click at [287, 185] on span at bounding box center [281, 187] width 22 height 11
type textarea "//"
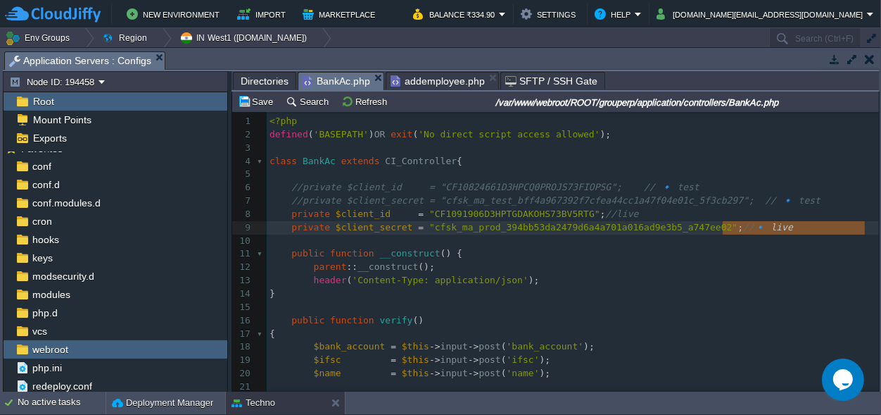
scroll to position [12, 0]
type textarea "// 🔹 live"
drag, startPoint x: 774, startPoint y: 234, endPoint x: 713, endPoint y: 226, distance: 61.8
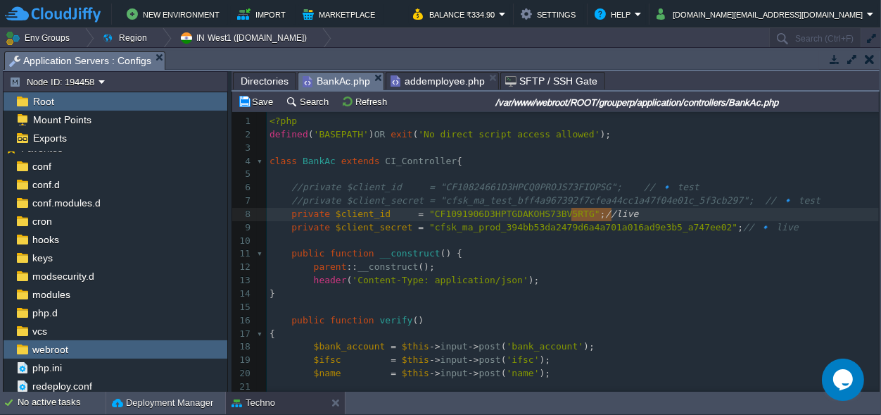
type textarea "//live"
drag, startPoint x: 670, startPoint y: 216, endPoint x: 581, endPoint y: 214, distance: 89.4
paste textarea
